Goal: Navigation & Orientation: Find specific page/section

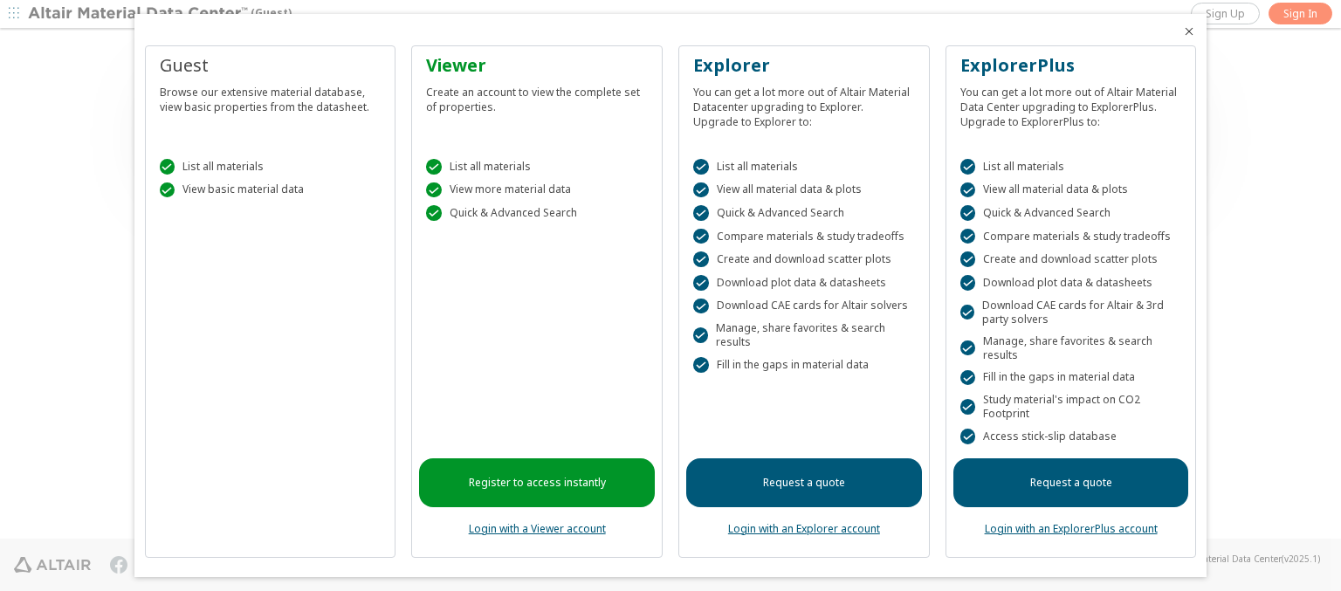
click at [905, 31] on icon "Close" at bounding box center [1189, 31] width 14 height 14
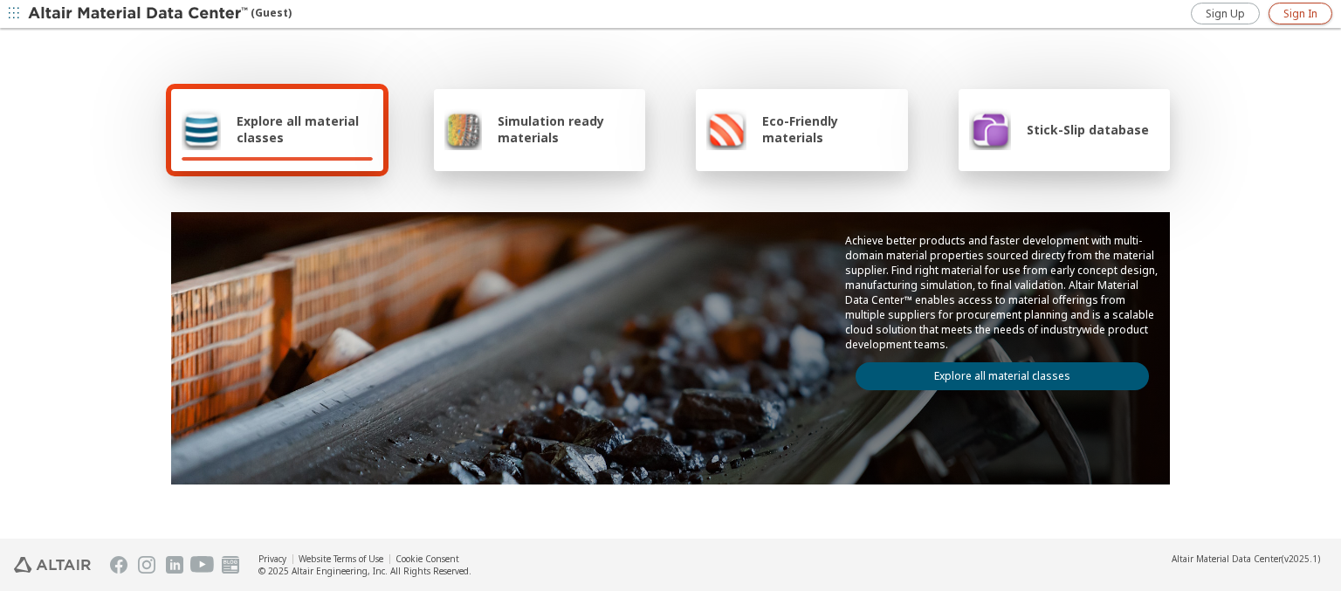
click at [905, 13] on span "Sign In" at bounding box center [1300, 14] width 34 height 14
click at [139, 14] on img at bounding box center [139, 13] width 223 height 17
click at [298, 129] on span "Explore all material classes" at bounding box center [305, 129] width 136 height 33
click at [995, 372] on link "Explore all material classes" at bounding box center [1001, 376] width 293 height 28
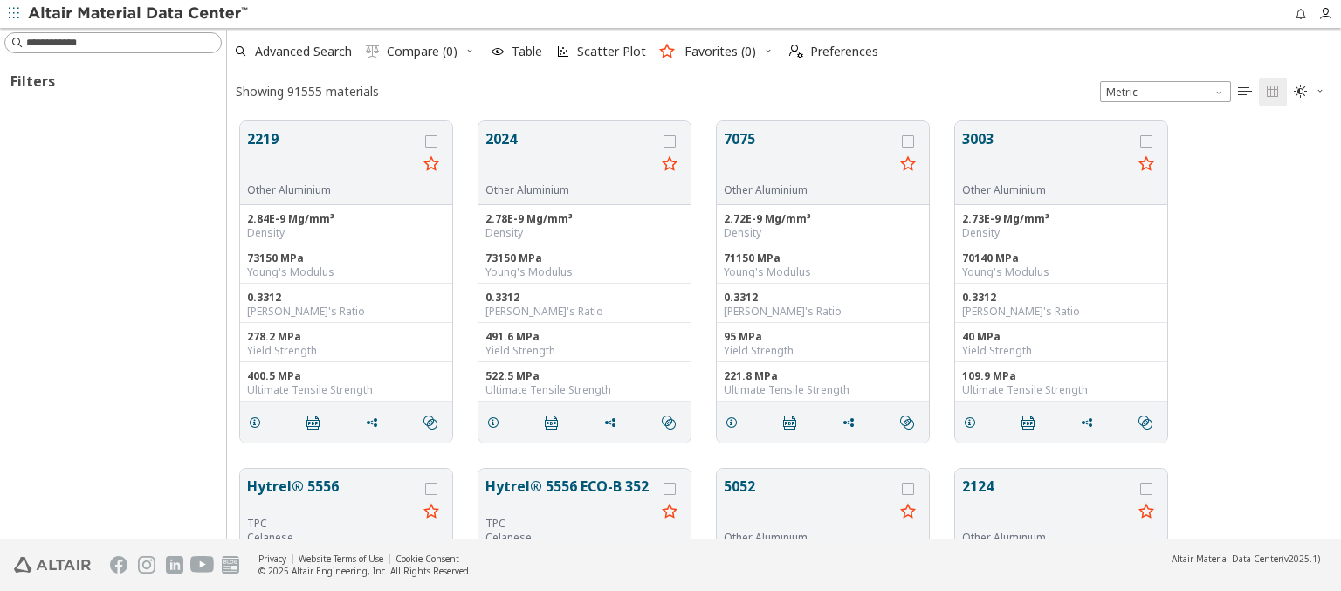
scroll to position [417, 1100]
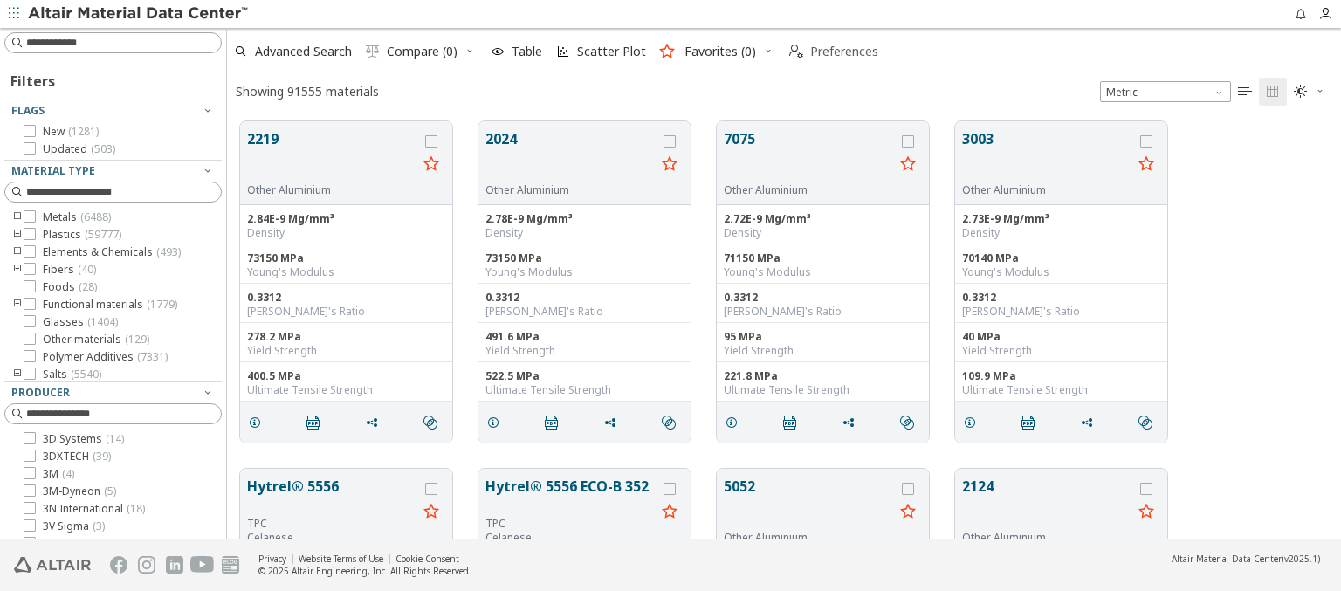
click at [828, 52] on span "Preferences" at bounding box center [844, 51] width 68 height 12
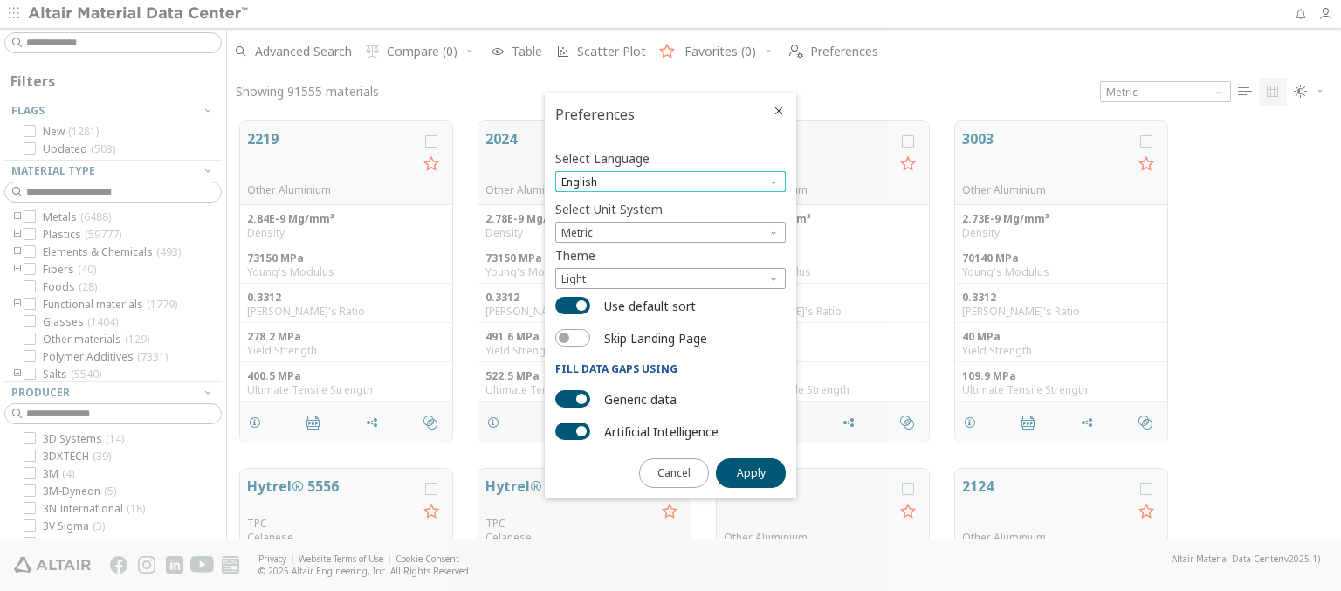
click at [670, 182] on span "English" at bounding box center [670, 181] width 230 height 21
click at [670, 224] on span "Deutsch" at bounding box center [670, 225] width 216 height 12
click at [751, 471] on span "Apply" at bounding box center [751, 473] width 29 height 14
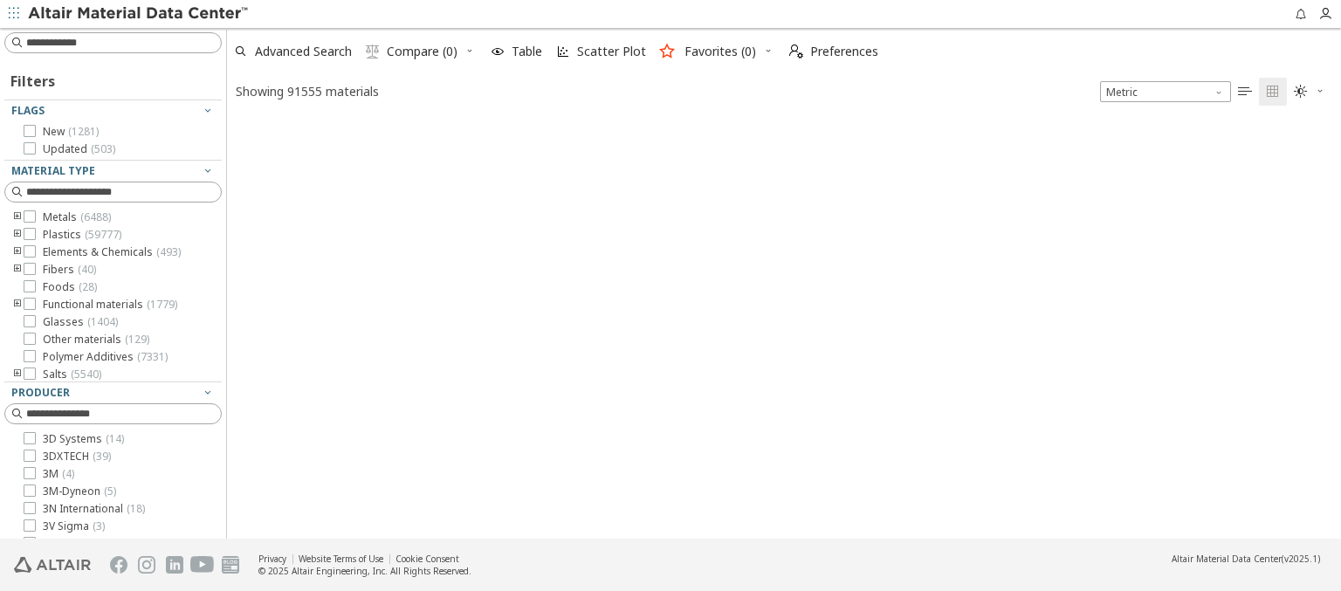
type input "*******"
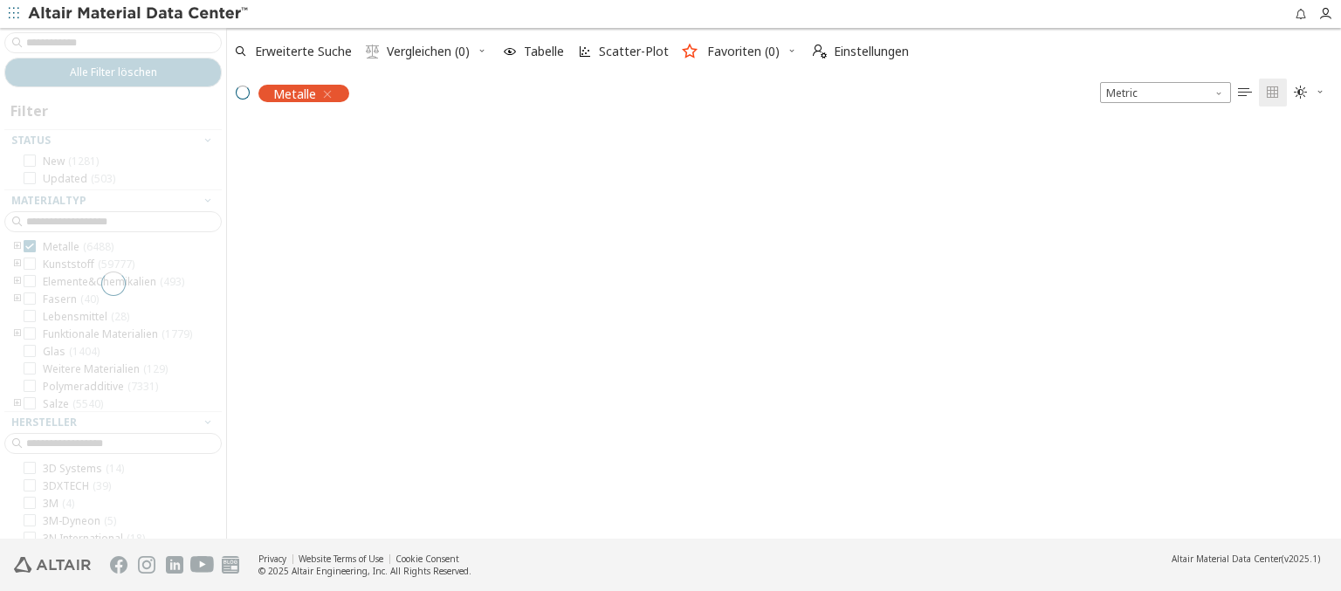
scroll to position [415, 1100]
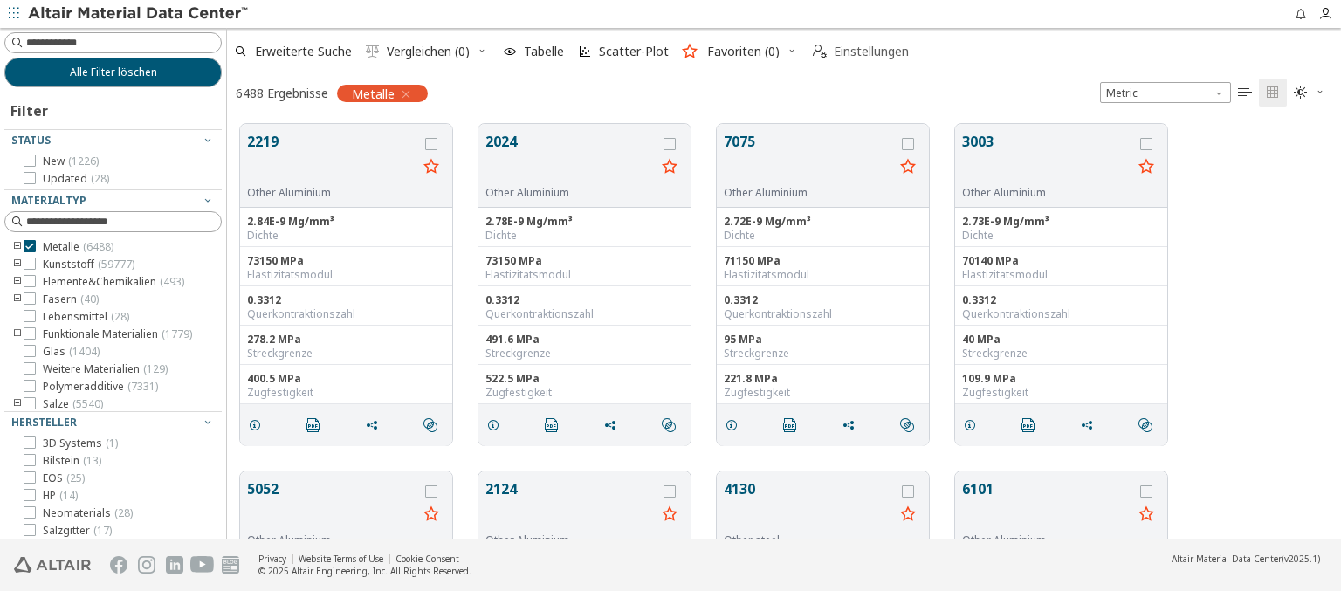
click at [860, 52] on span "Einstellungen" at bounding box center [871, 51] width 75 height 12
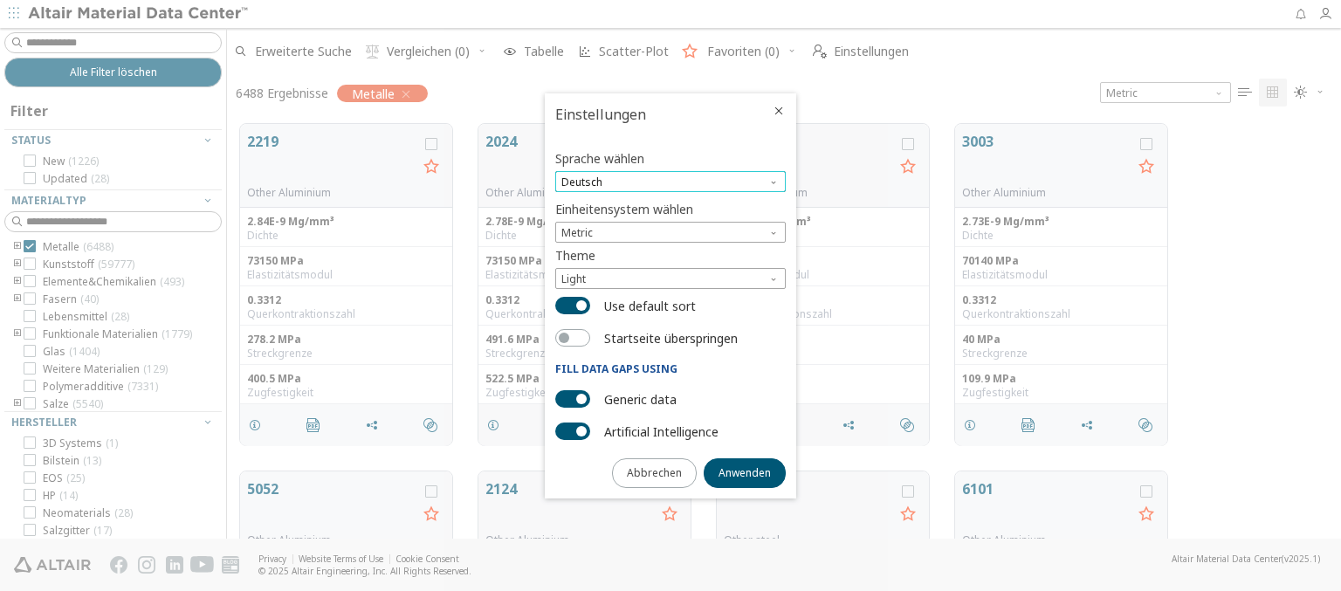
click at [670, 182] on span "Deutsch" at bounding box center [670, 181] width 230 height 21
click at [670, 203] on span "English" at bounding box center [670, 204] width 216 height 12
click at [745, 471] on span "Anwenden" at bounding box center [744, 473] width 52 height 14
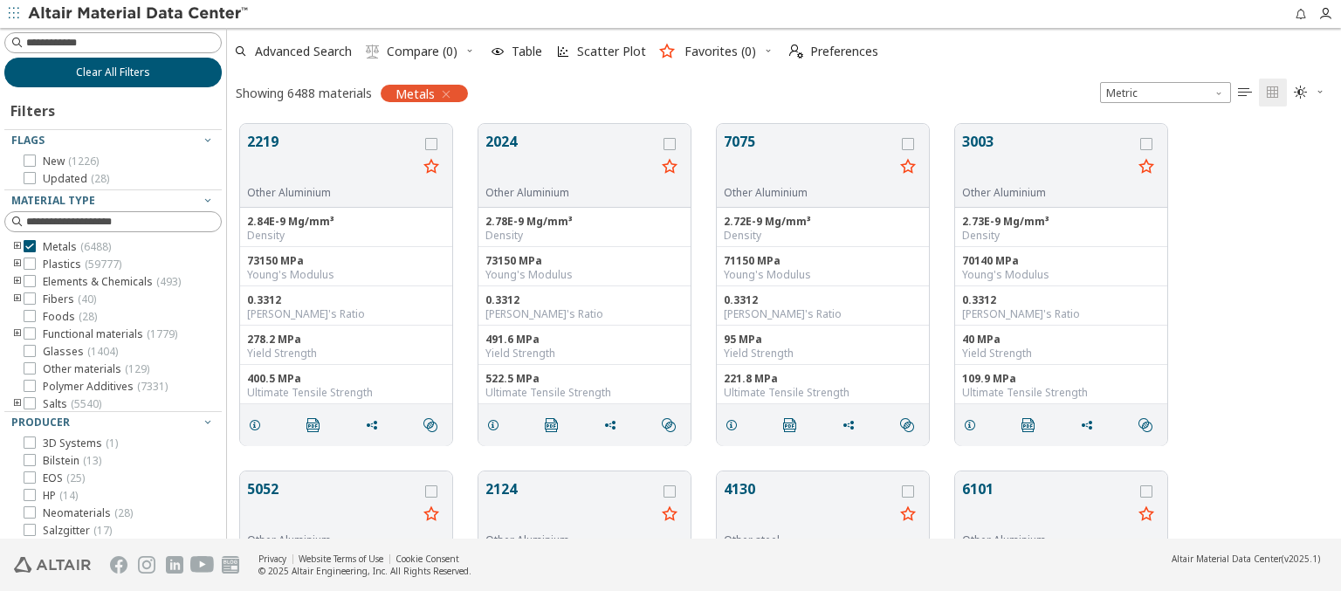
click at [106, 72] on span "Clear All Filters" at bounding box center [113, 72] width 74 height 14
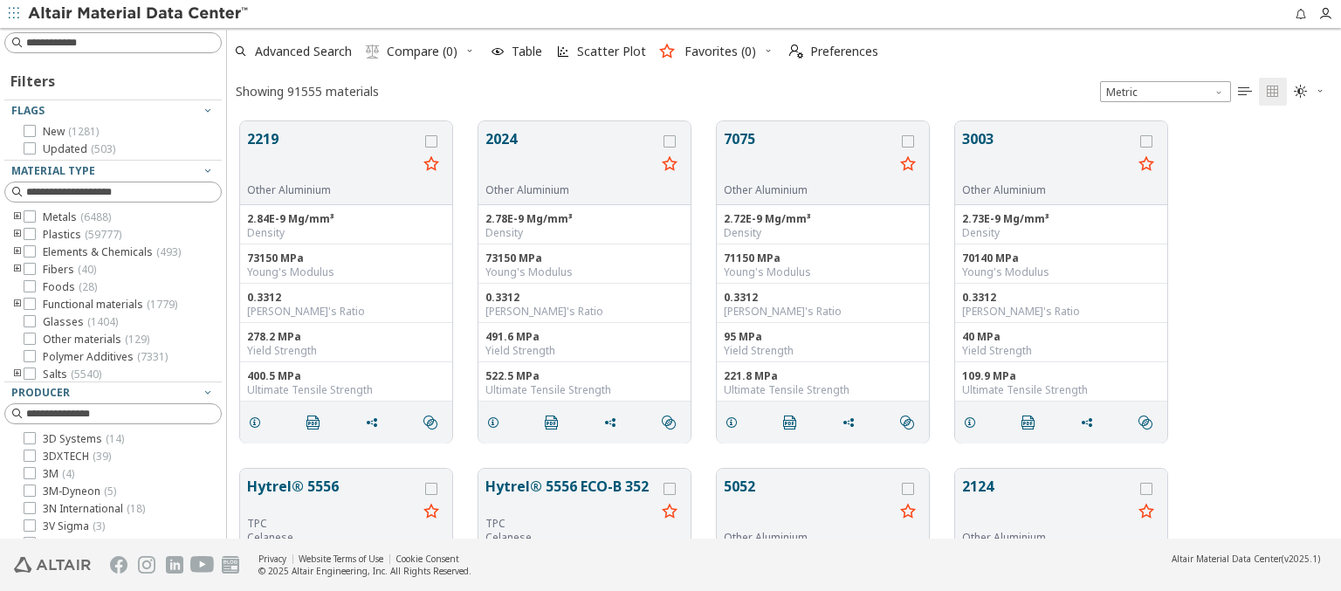
scroll to position [417, 1100]
click at [139, 14] on img at bounding box center [139, 13] width 223 height 17
